Goal: Obtain resource: Obtain resource

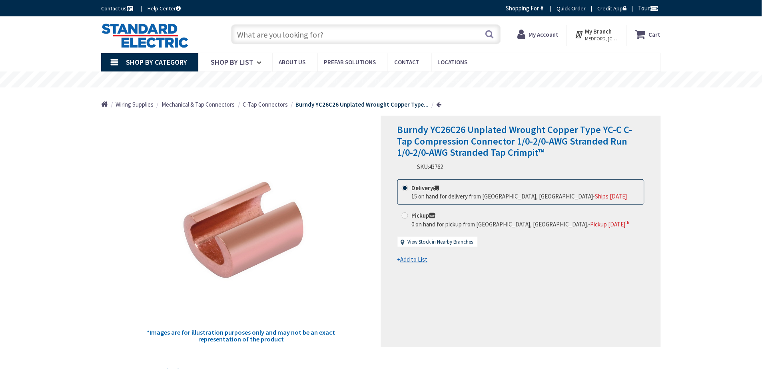
click at [289, 38] on input "text" at bounding box center [366, 34] width 270 height 20
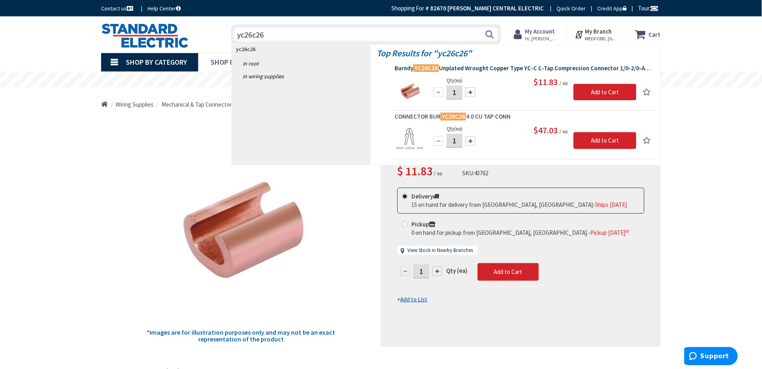
type input "yc26c26"
click at [531, 68] on span "Burndy YC26C26 Unplated Wrought Copper Type YC-C C-Tap Compression Connector 1/…" at bounding box center [524, 68] width 258 height 8
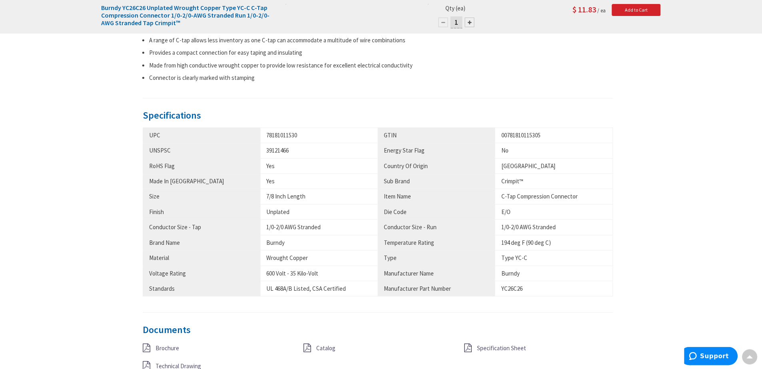
scroll to position [489, 0]
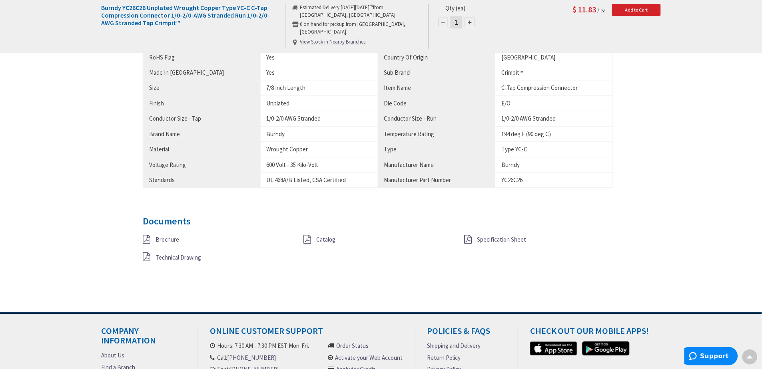
click at [159, 237] on span "Brochure" at bounding box center [168, 240] width 24 height 8
click at [334, 236] on span "Catalog" at bounding box center [325, 240] width 19 height 8
